Goal: Task Accomplishment & Management: Manage account settings

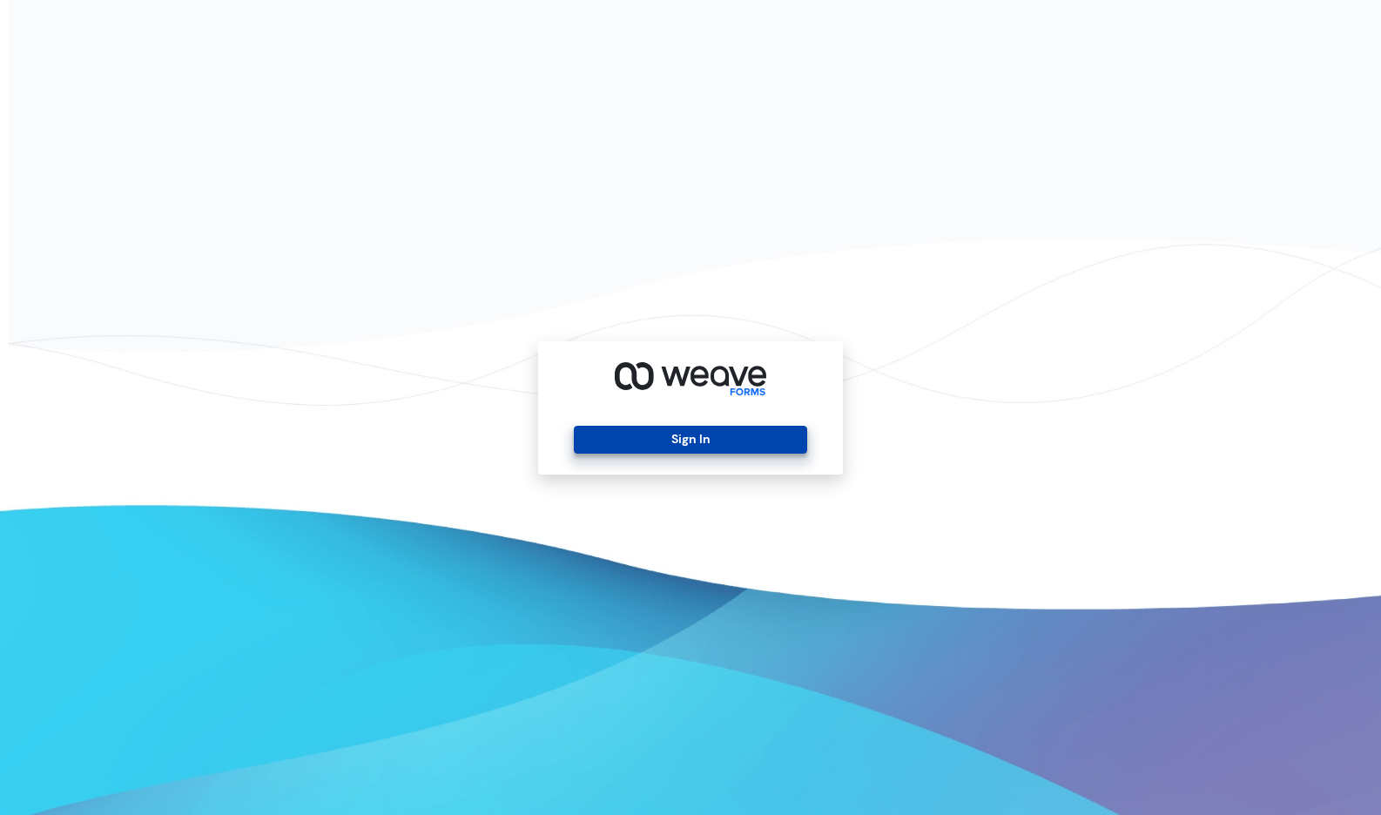
click at [716, 445] on button "Sign In" at bounding box center [690, 440] width 233 height 28
